Goal: Task Accomplishment & Management: Use online tool/utility

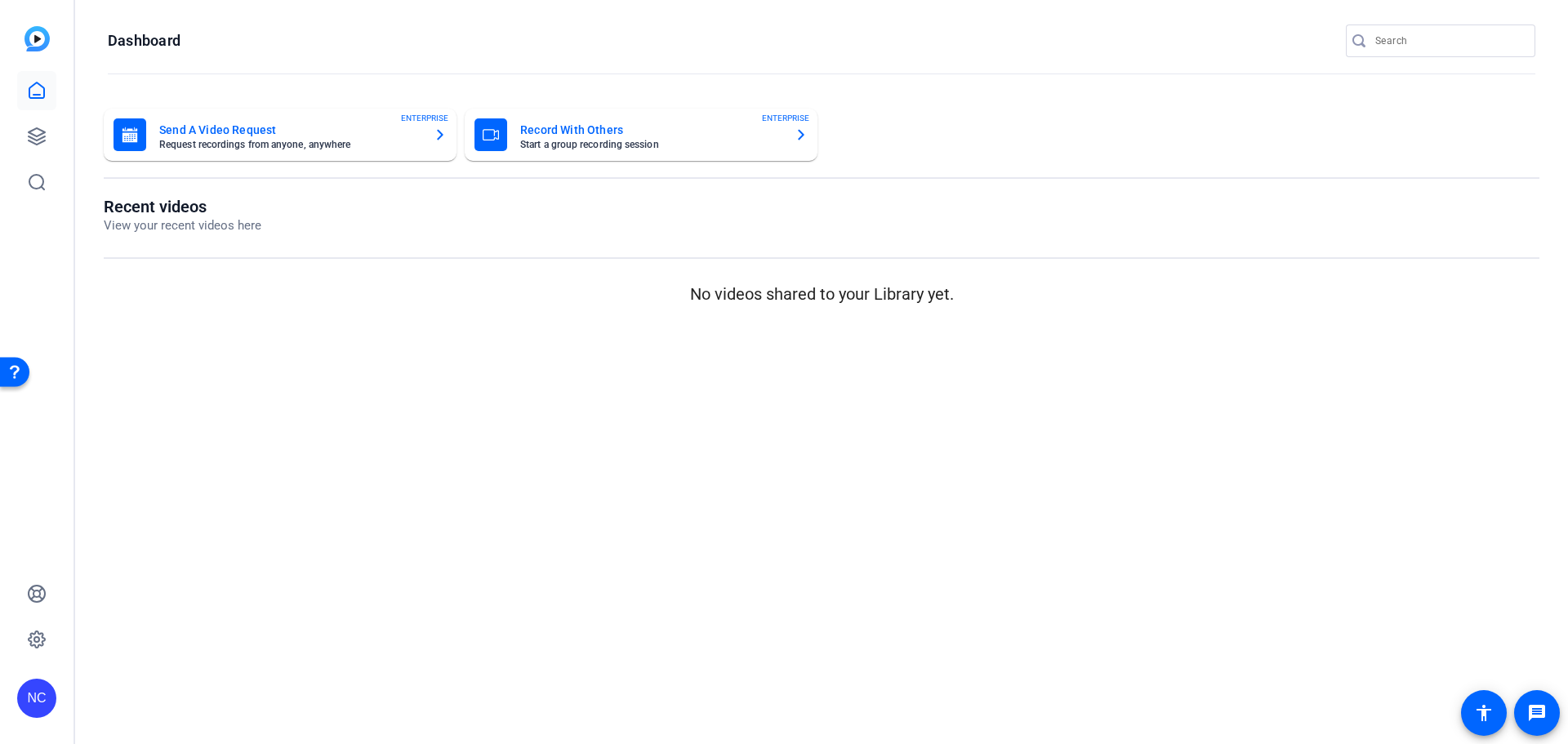
click at [334, 138] on mat-card-title "Send A Video Request" at bounding box center [289, 129] width 261 height 19
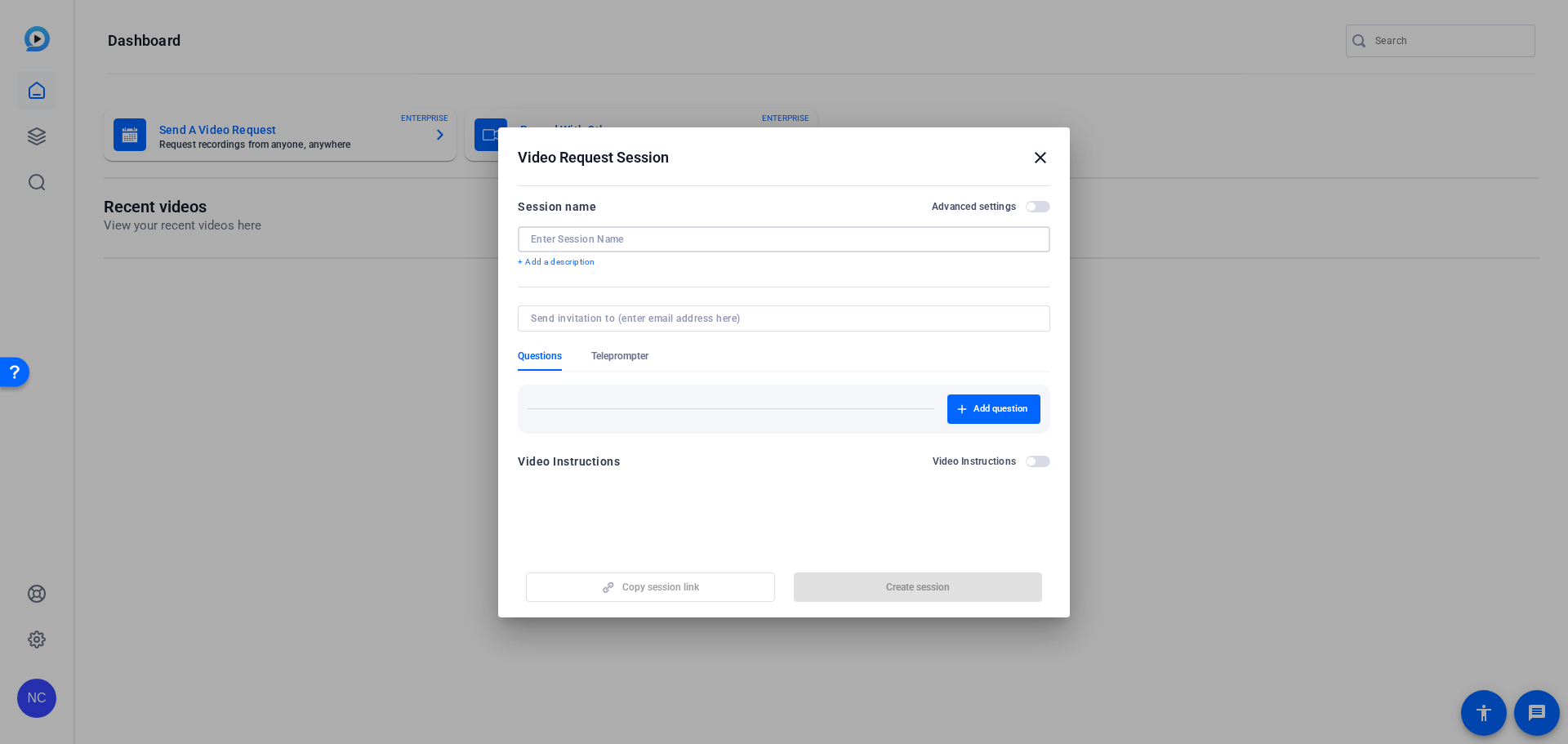
click at [793, 241] on input at bounding box center [784, 239] width 507 height 13
click at [649, 236] on input "[PERSON_NAME]" at bounding box center [784, 239] width 507 height 13
type input "[PERSON_NAME]"
click at [643, 349] on span "Teleprompter" at bounding box center [620, 356] width 57 height 13
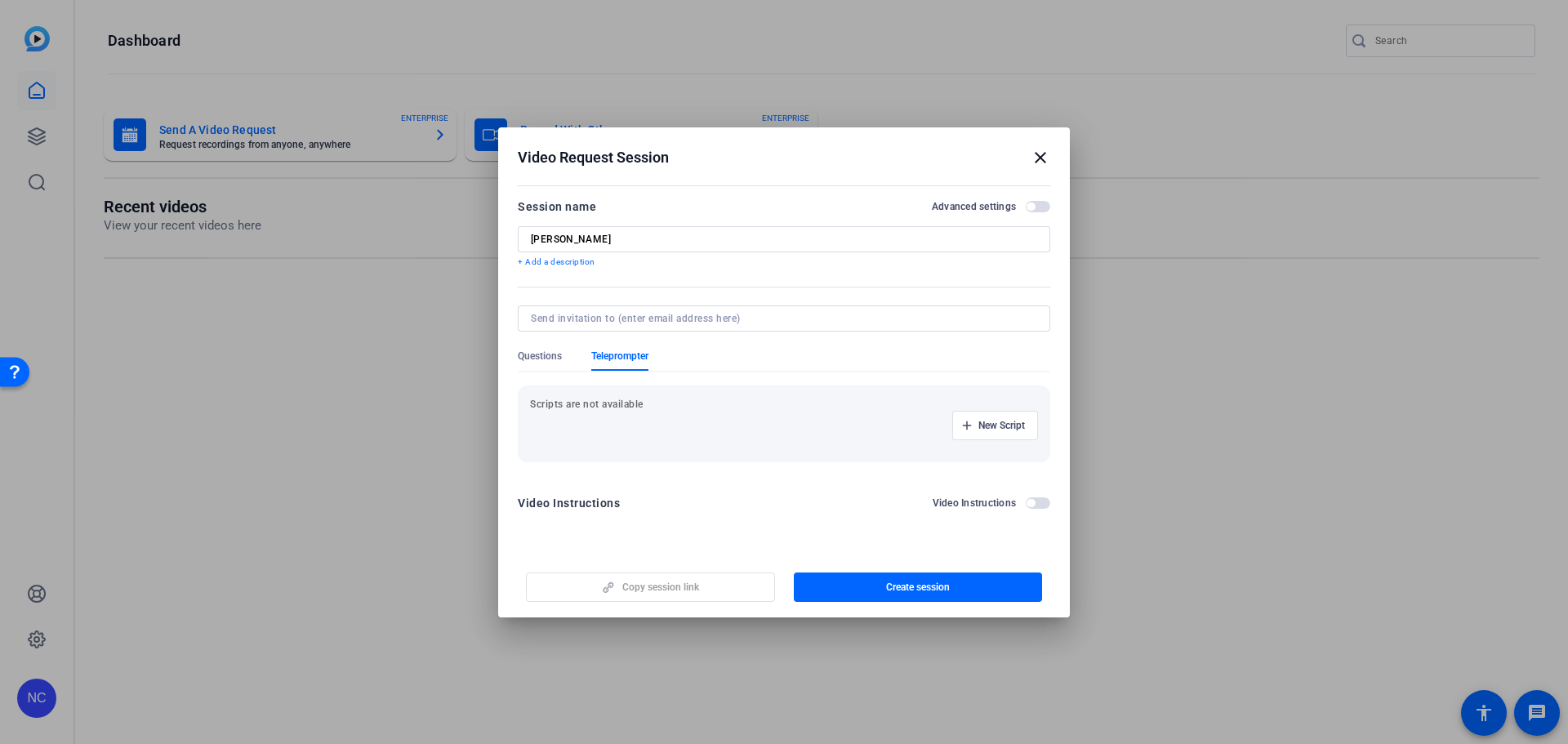
click at [1040, 163] on mat-icon "close" at bounding box center [1040, 157] width 19 height 19
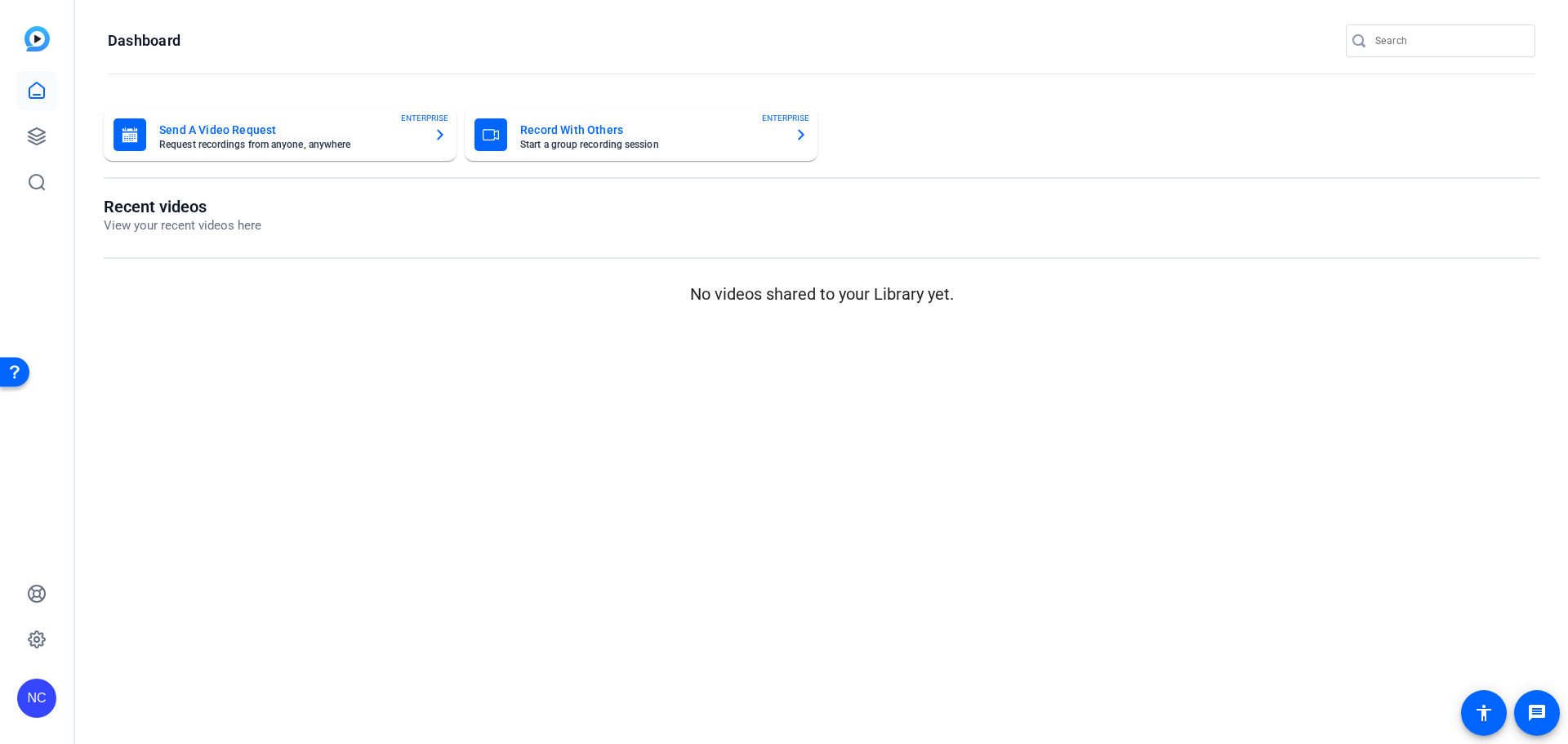
click at [578, 140] on mat-card-subtitle "Start a group recording session" at bounding box center [650, 145] width 261 height 10
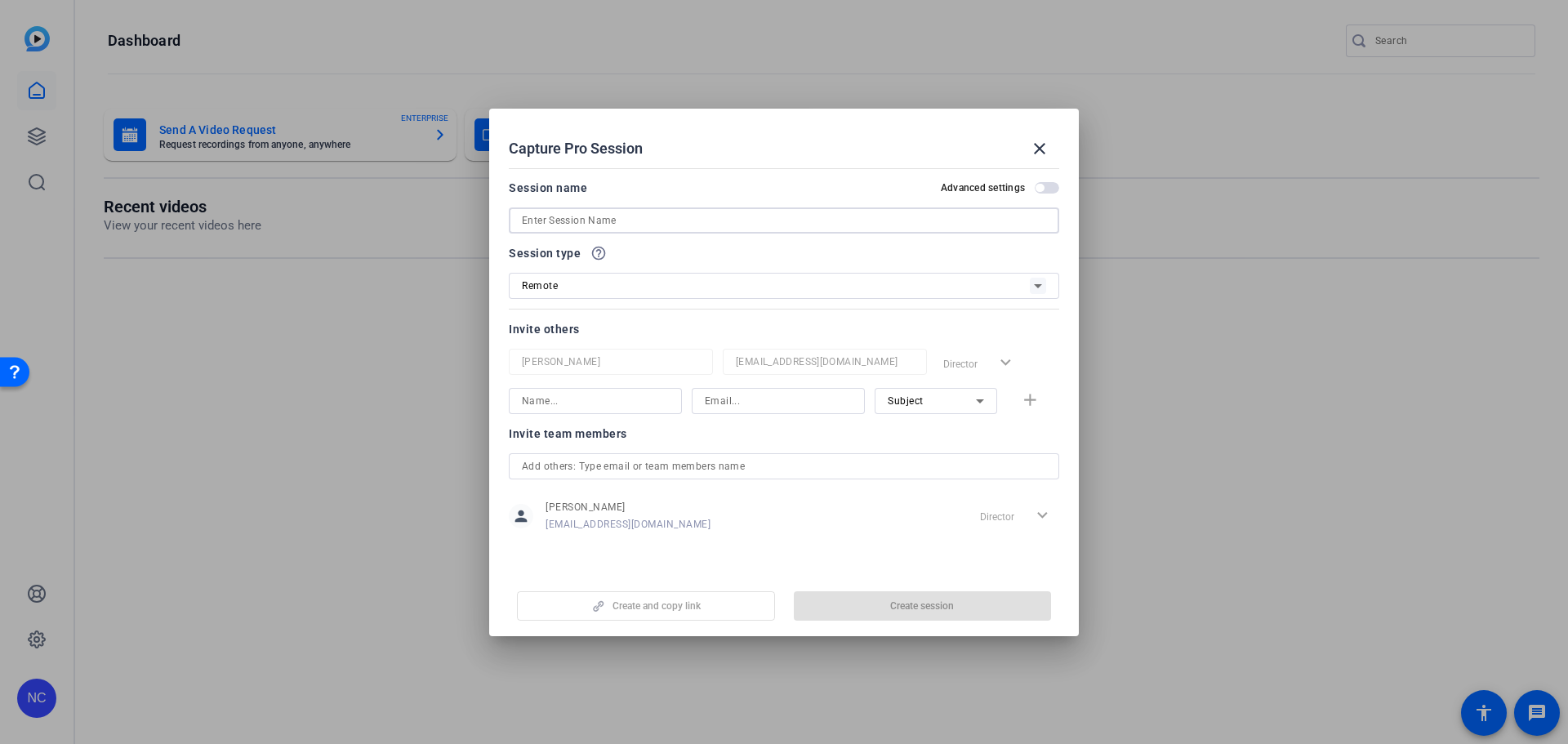
click at [585, 216] on input at bounding box center [784, 220] width 525 height 19
type input "[PERSON_NAME]"
click at [582, 292] on div "Remote" at bounding box center [776, 284] width 508 height 20
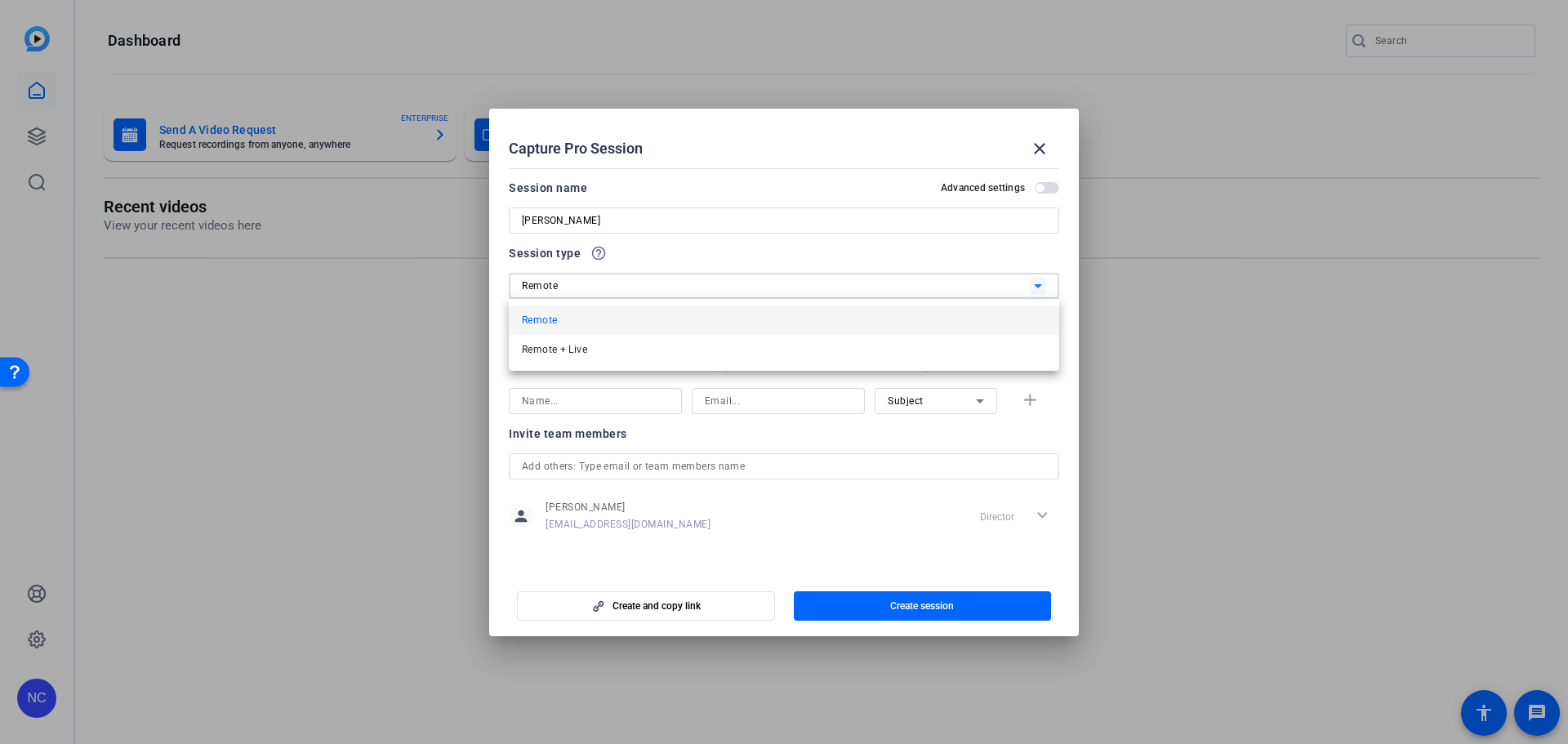
click at [582, 292] on div at bounding box center [784, 372] width 1568 height 744
click at [614, 403] on input at bounding box center [596, 400] width 148 height 19
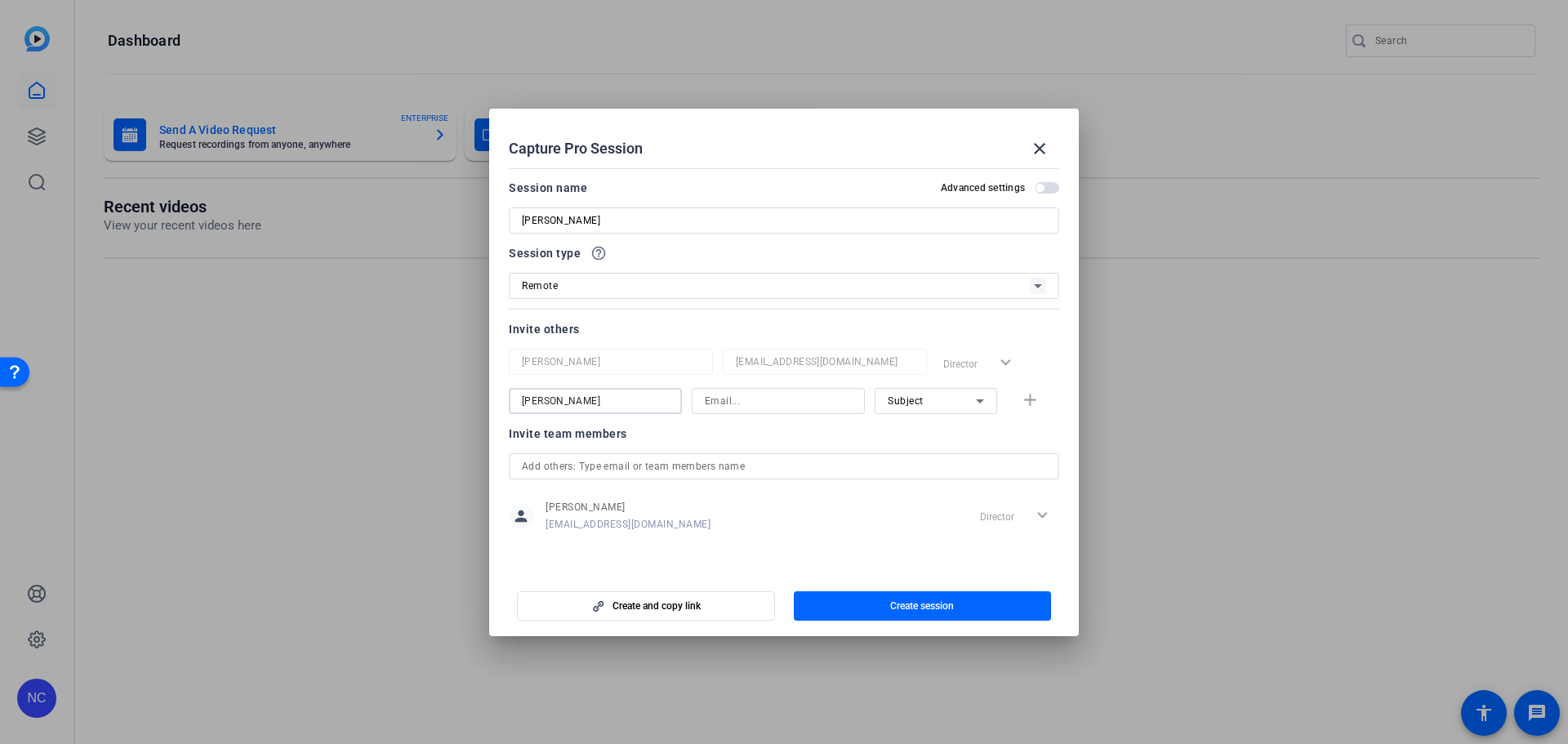
type input "[PERSON_NAME]"
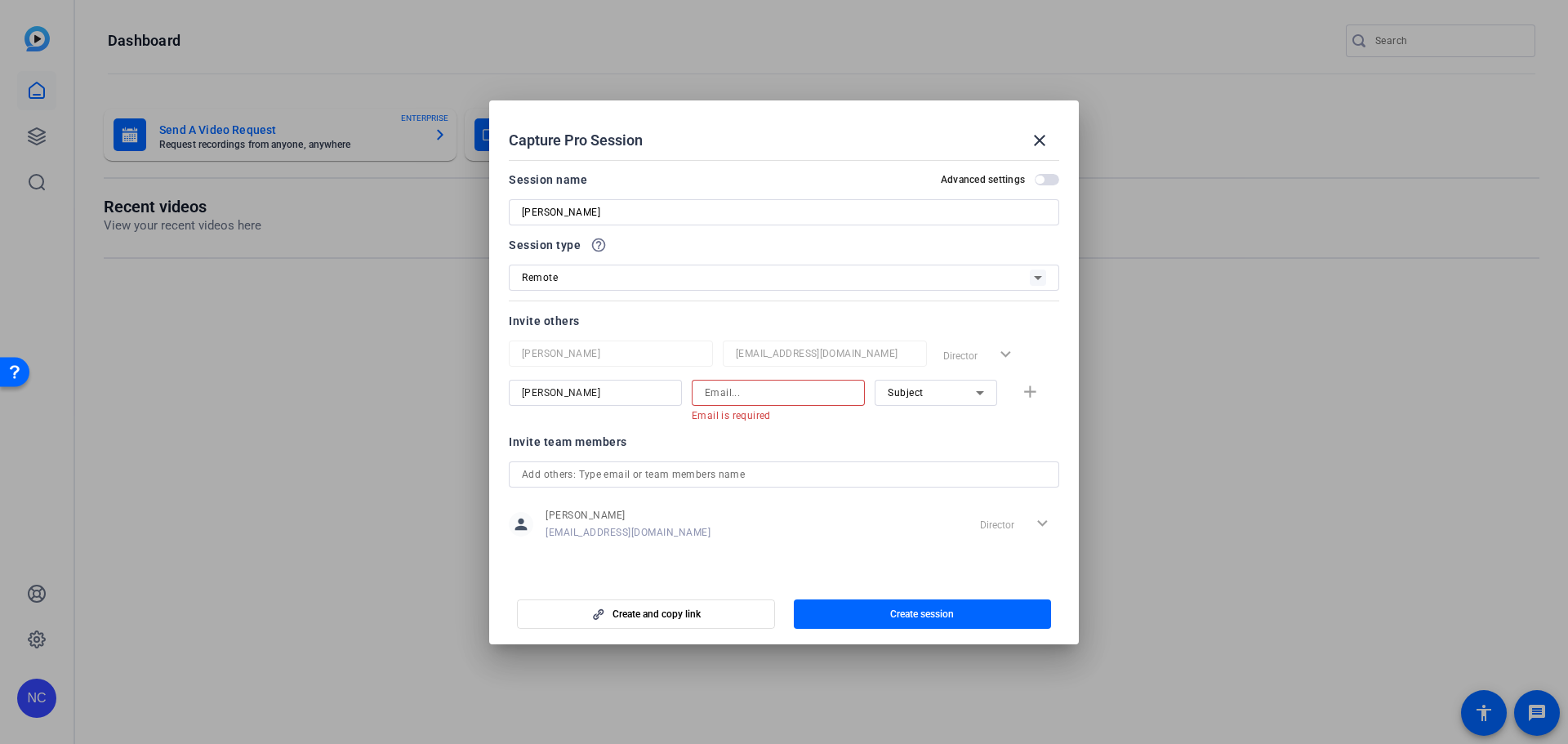
click at [771, 398] on input at bounding box center [779, 393] width 148 height 19
click at [760, 399] on input at bounding box center [779, 393] width 148 height 19
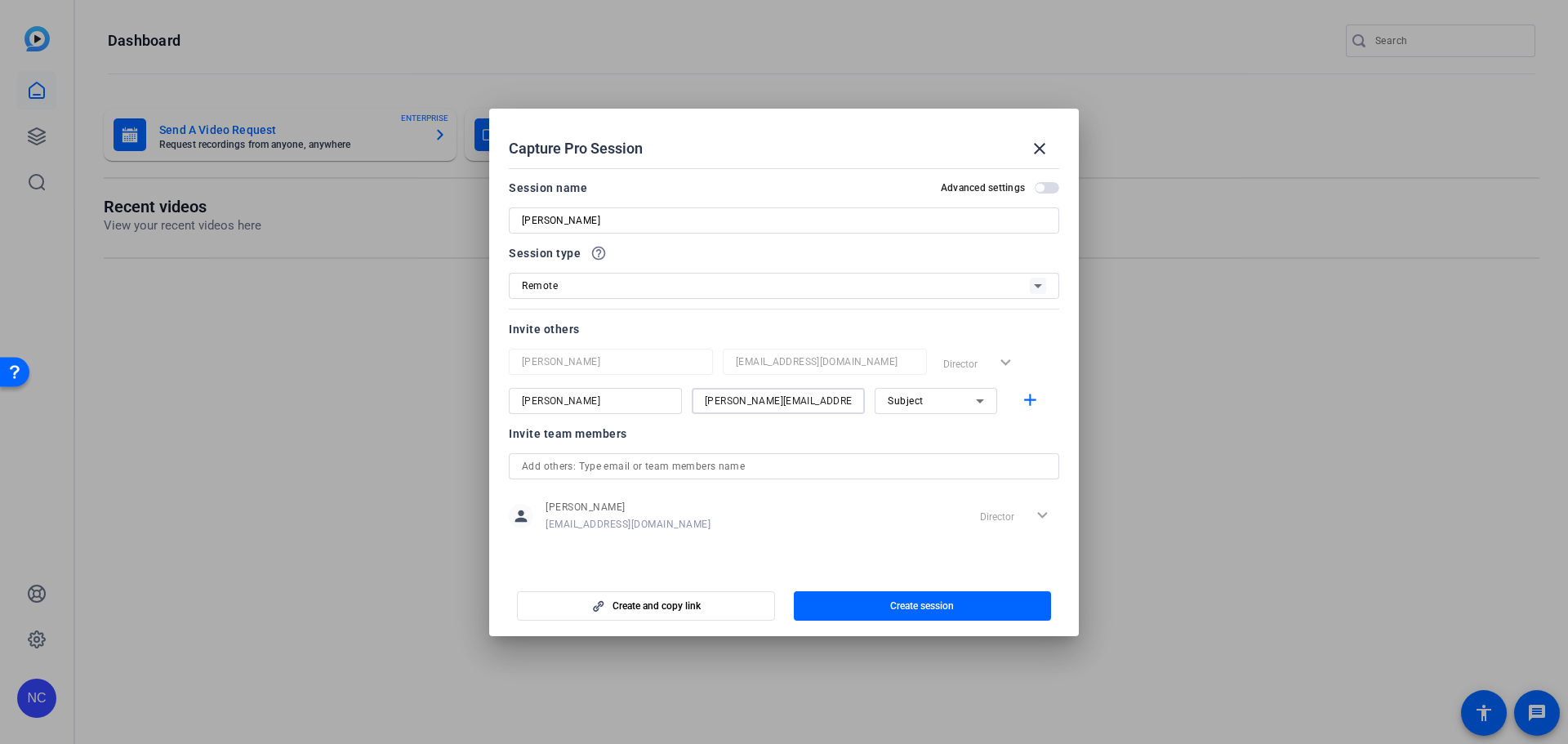
type input "[PERSON_NAME][EMAIL_ADDRESS][DOMAIN_NAME]"
click at [908, 406] on span "Subject" at bounding box center [906, 401] width 36 height 11
click at [917, 432] on span "Collaborator" at bounding box center [918, 434] width 59 height 19
click at [1028, 401] on mat-icon "add" at bounding box center [1030, 400] width 20 height 20
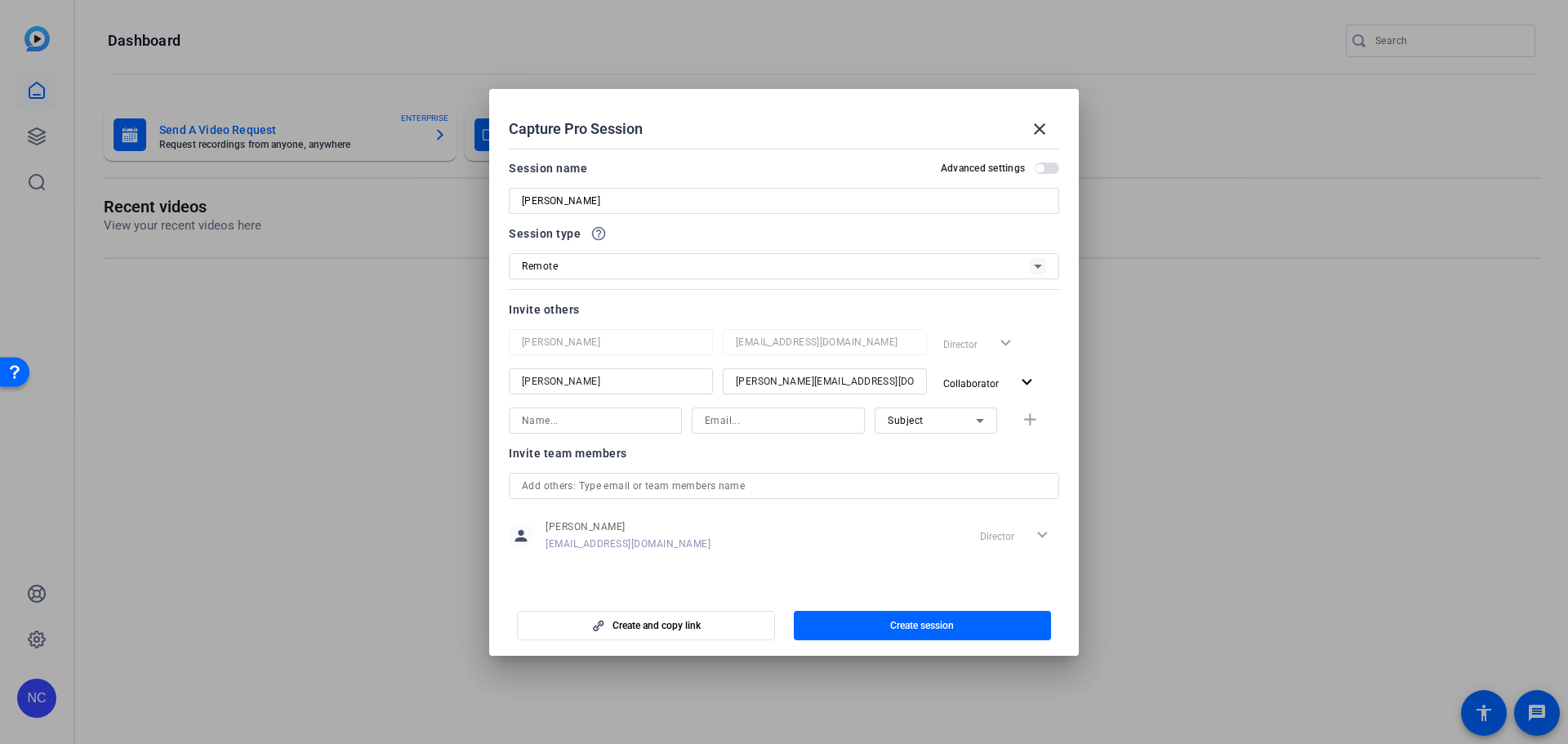
click at [641, 423] on input at bounding box center [596, 420] width 148 height 19
type input "[PERSON_NAME]"
click at [802, 421] on input at bounding box center [779, 420] width 148 height 19
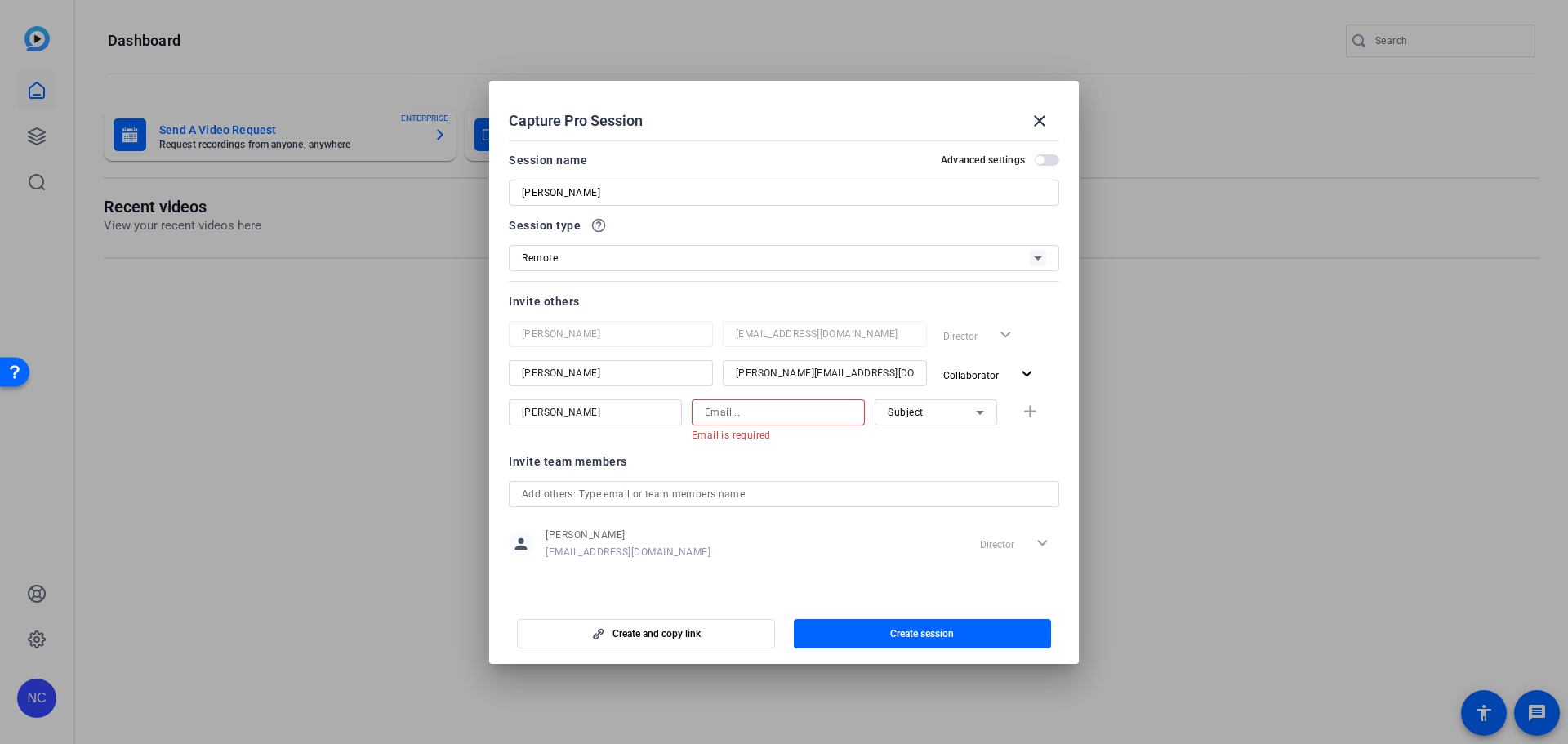
click at [729, 413] on input at bounding box center [779, 412] width 148 height 19
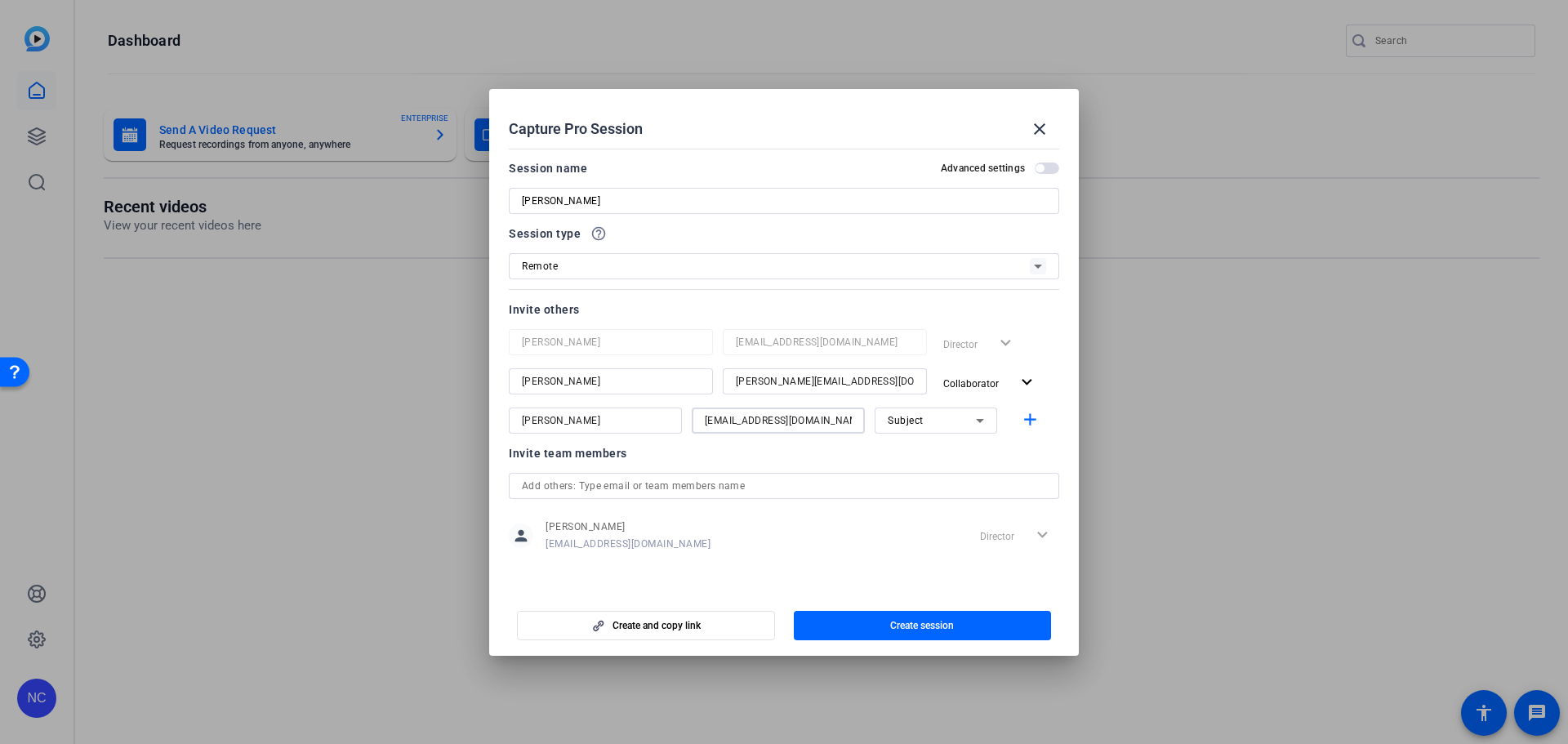
type input "[EMAIL_ADDRESS][DOMAIN_NAME]"
click at [1023, 421] on mat-icon "add" at bounding box center [1030, 419] width 20 height 20
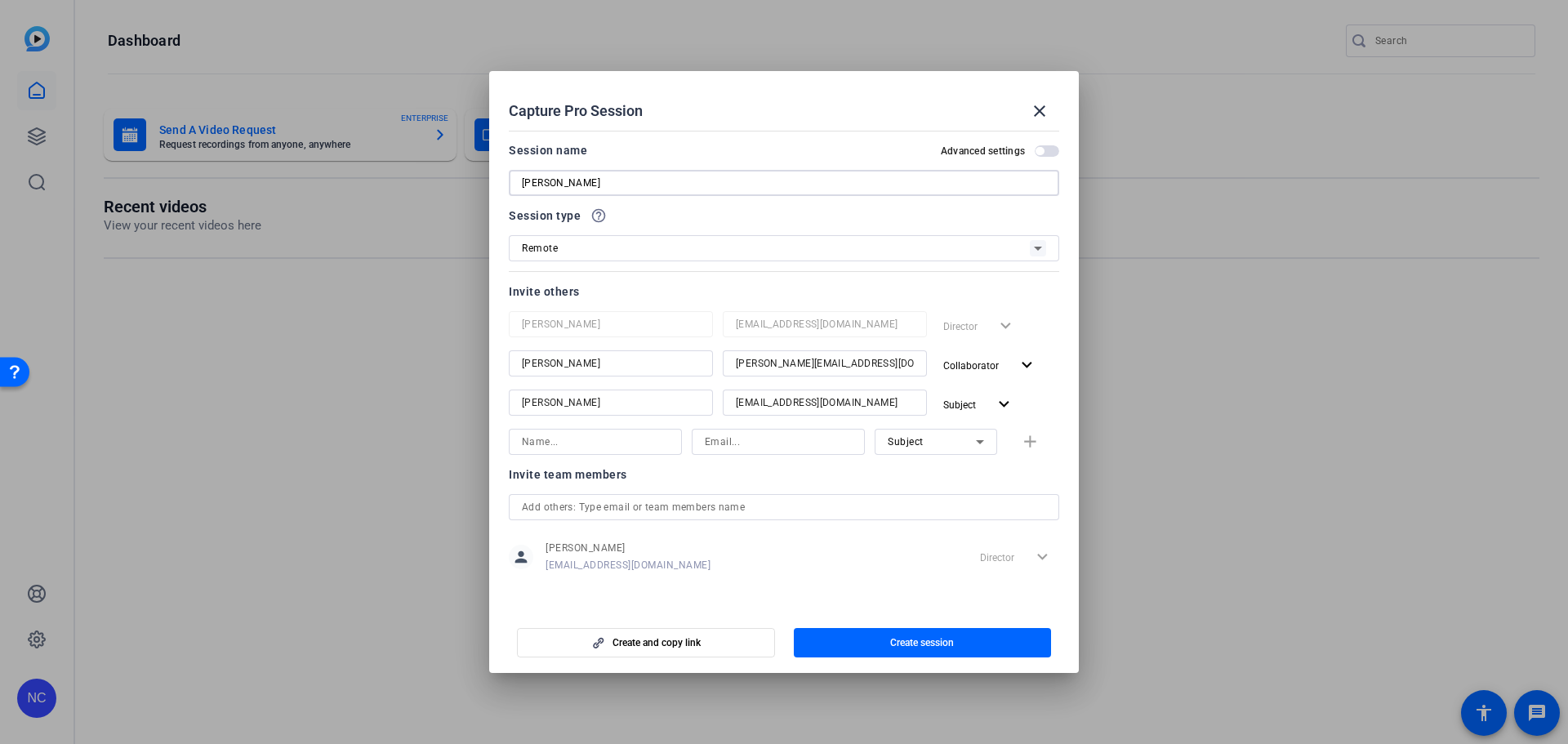
click at [641, 184] on input "[PERSON_NAME]" at bounding box center [784, 183] width 525 height 19
type input "[PERSON_NAME] Interview"
click at [882, 634] on span "button" at bounding box center [922, 643] width 258 height 39
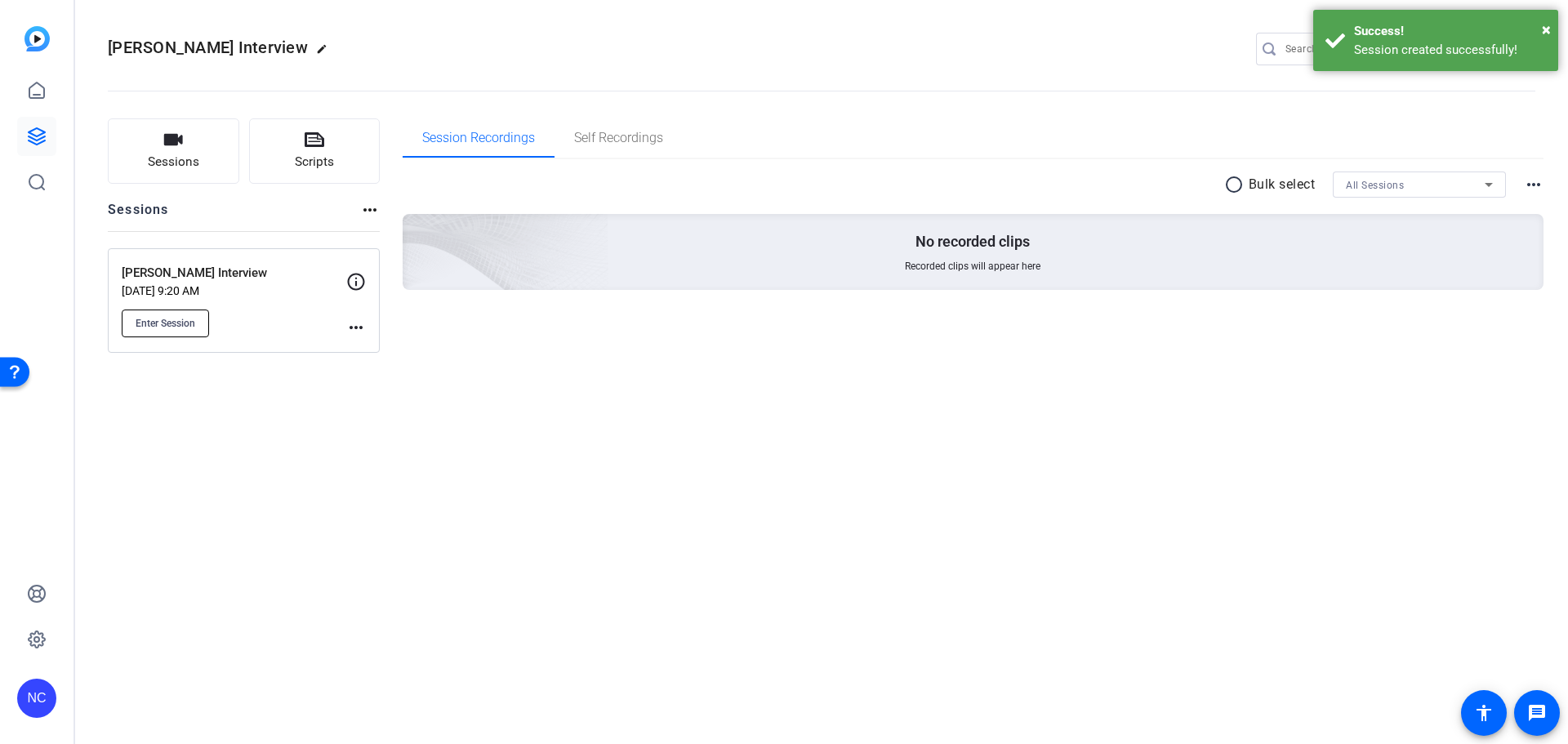
click at [169, 327] on span "Enter Session" at bounding box center [166, 324] width 59 height 13
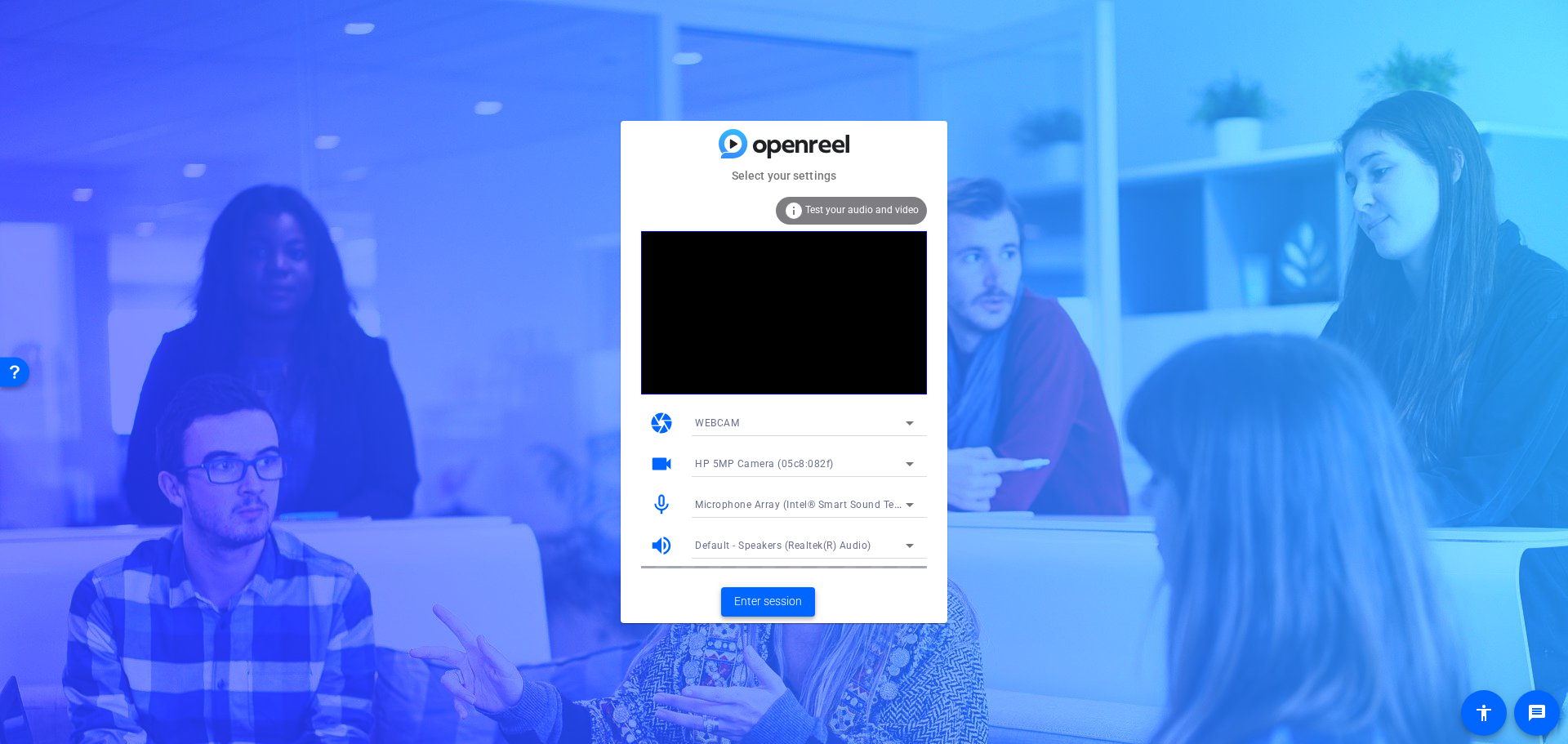
click at [798, 597] on span "Enter session" at bounding box center [768, 601] width 68 height 17
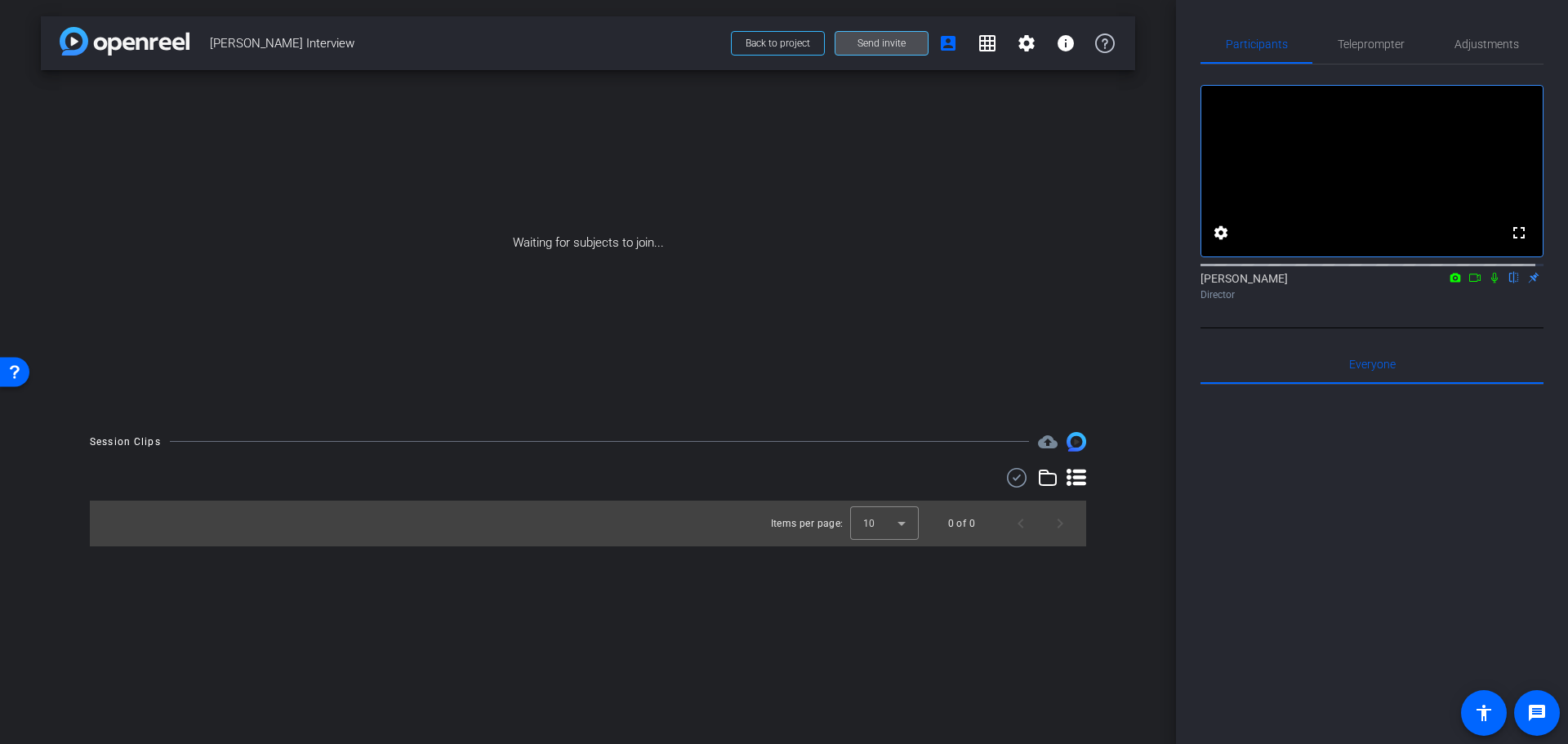
click at [891, 46] on span "Send invite" at bounding box center [881, 43] width 48 height 13
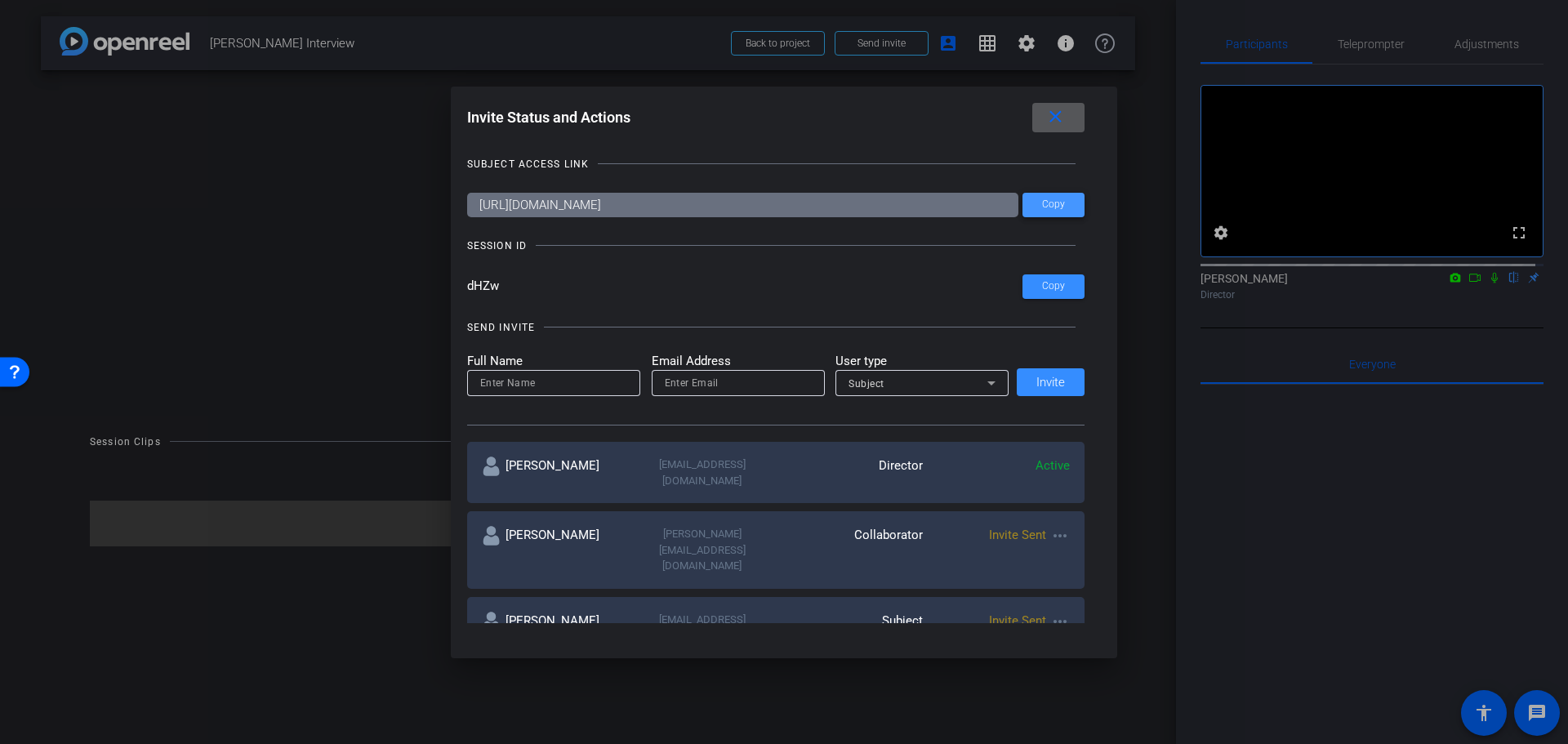
click at [1048, 212] on span at bounding box center [1054, 205] width 62 height 39
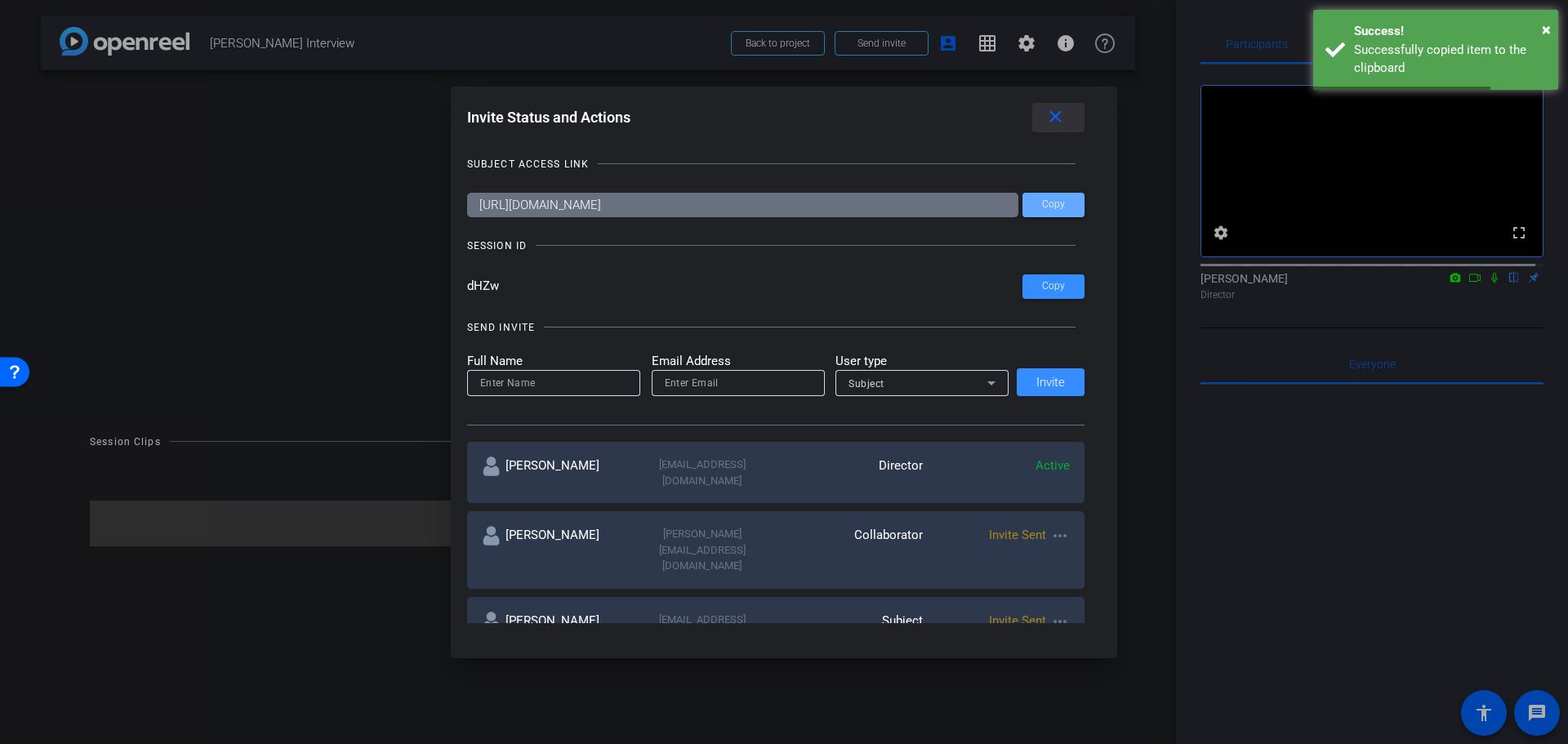
click at [1065, 114] on mat-icon "close" at bounding box center [1056, 117] width 20 height 20
